Goal: Task Accomplishment & Management: Manage account settings

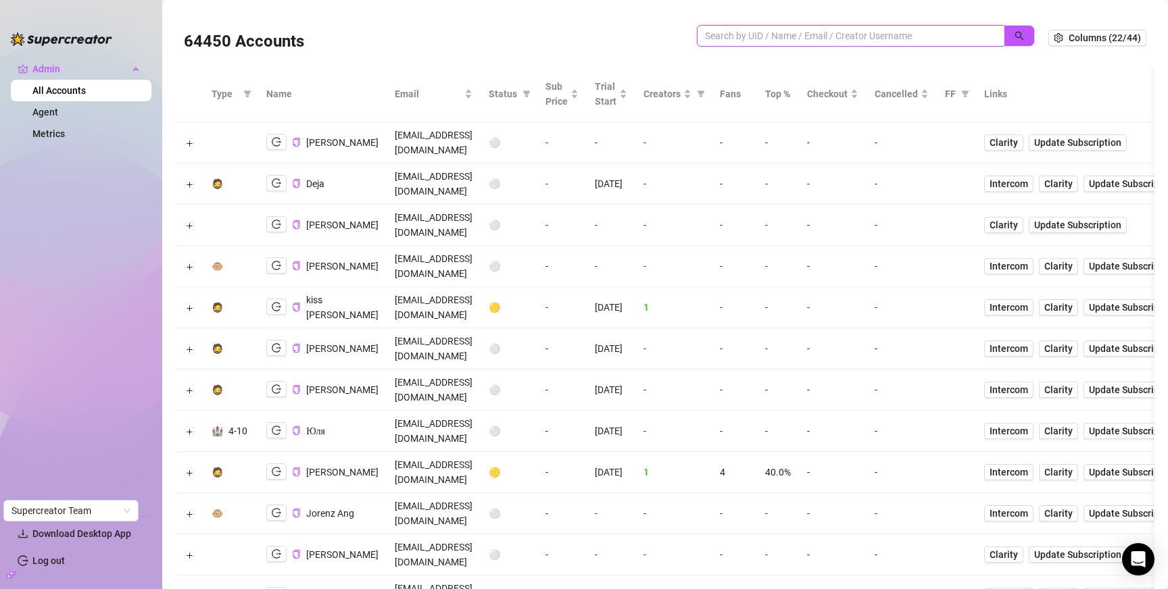
click at [819, 29] on input "search" at bounding box center [845, 35] width 280 height 15
paste input "VZUXyIsQJMhw4Y6ztcxHaLW6v3s2"
click at [1012, 31] on button "button" at bounding box center [1018, 36] width 31 height 22
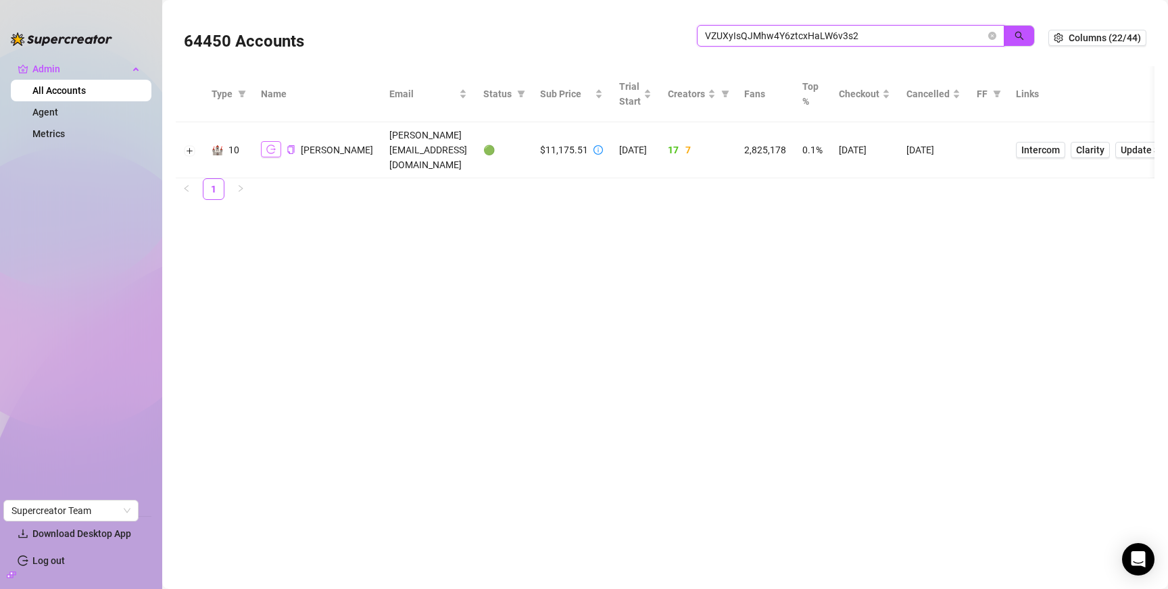
type input "VZUXyIsQJMhw4Y6ztcxHaLW6v3s2"
click at [274, 145] on icon "logout" at bounding box center [270, 149] width 9 height 9
click at [989, 32] on icon "close-circle" at bounding box center [992, 36] width 8 height 8
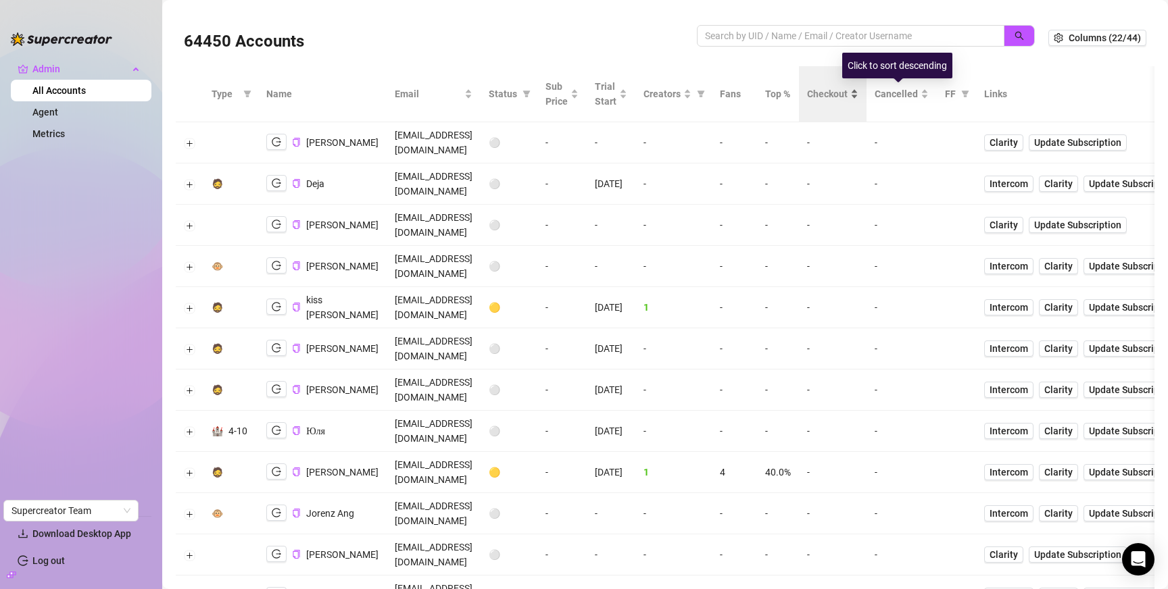
click at [847, 97] on span "Checkout" at bounding box center [827, 93] width 41 height 15
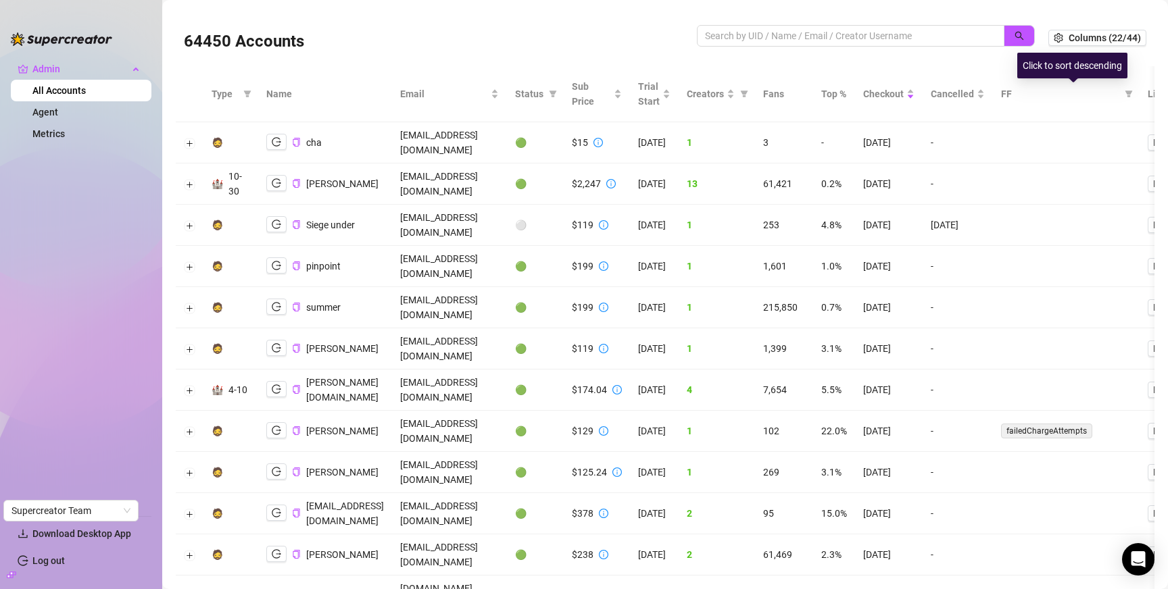
click at [974, 94] on span "Cancelled" at bounding box center [951, 93] width 43 height 15
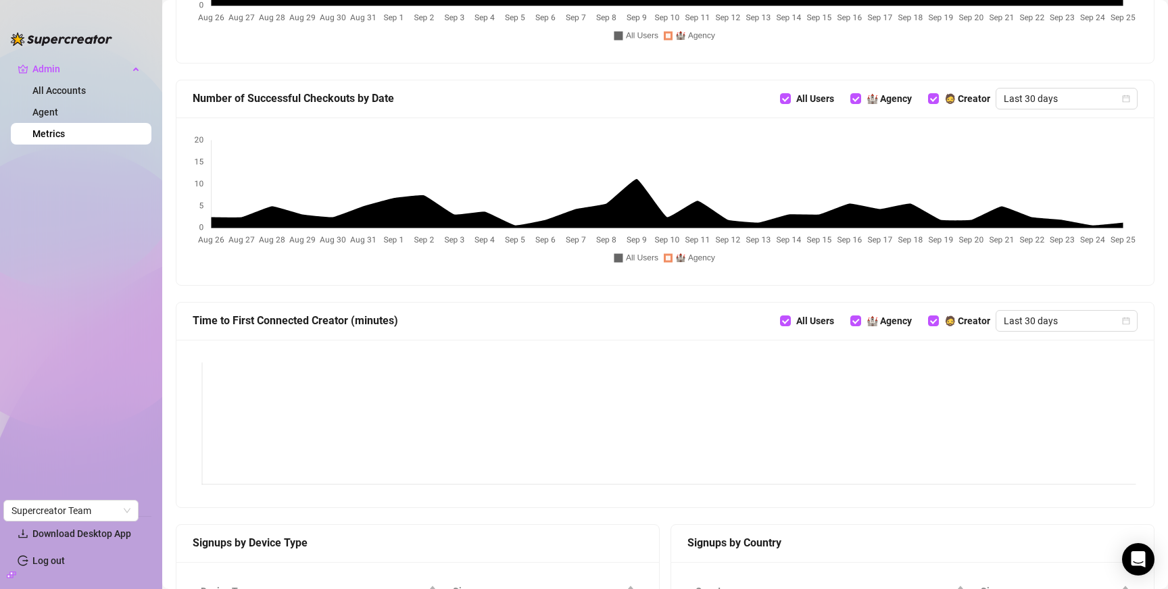
scroll to position [938, 0]
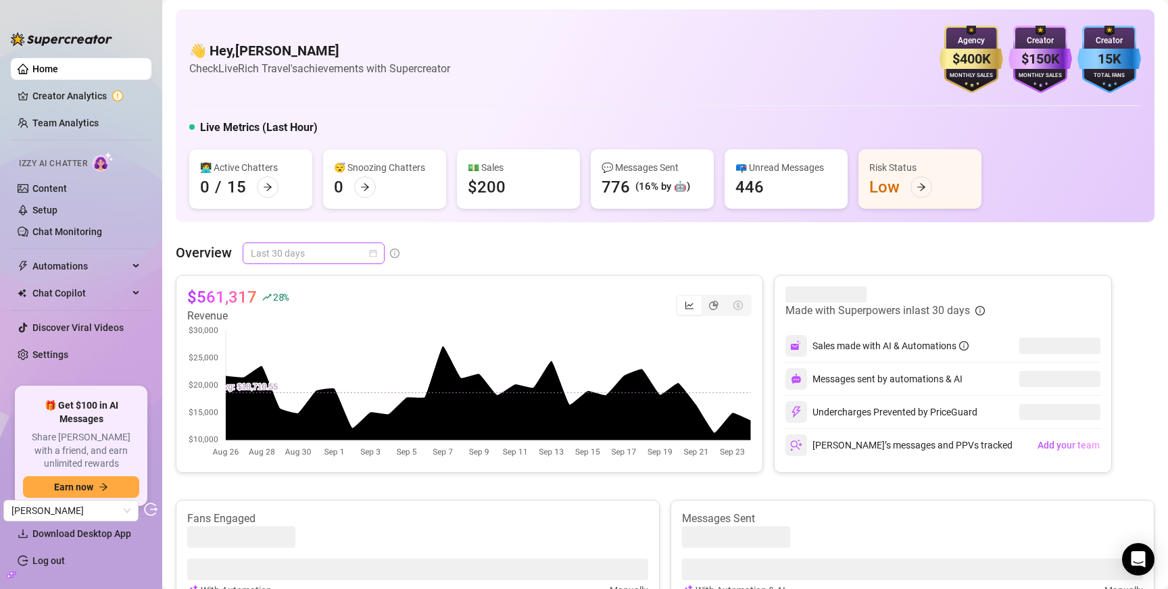
click at [304, 253] on span "Last 30 days" at bounding box center [314, 253] width 126 height 20
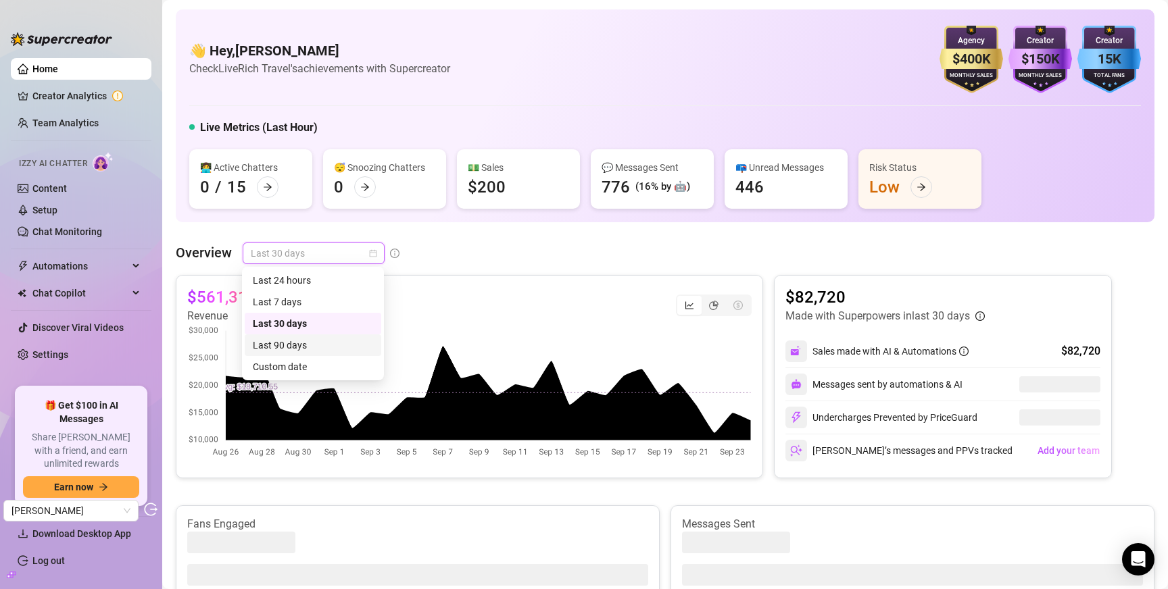
click at [308, 344] on div "Last 90 days" at bounding box center [313, 345] width 120 height 15
